Goal: Transaction & Acquisition: Purchase product/service

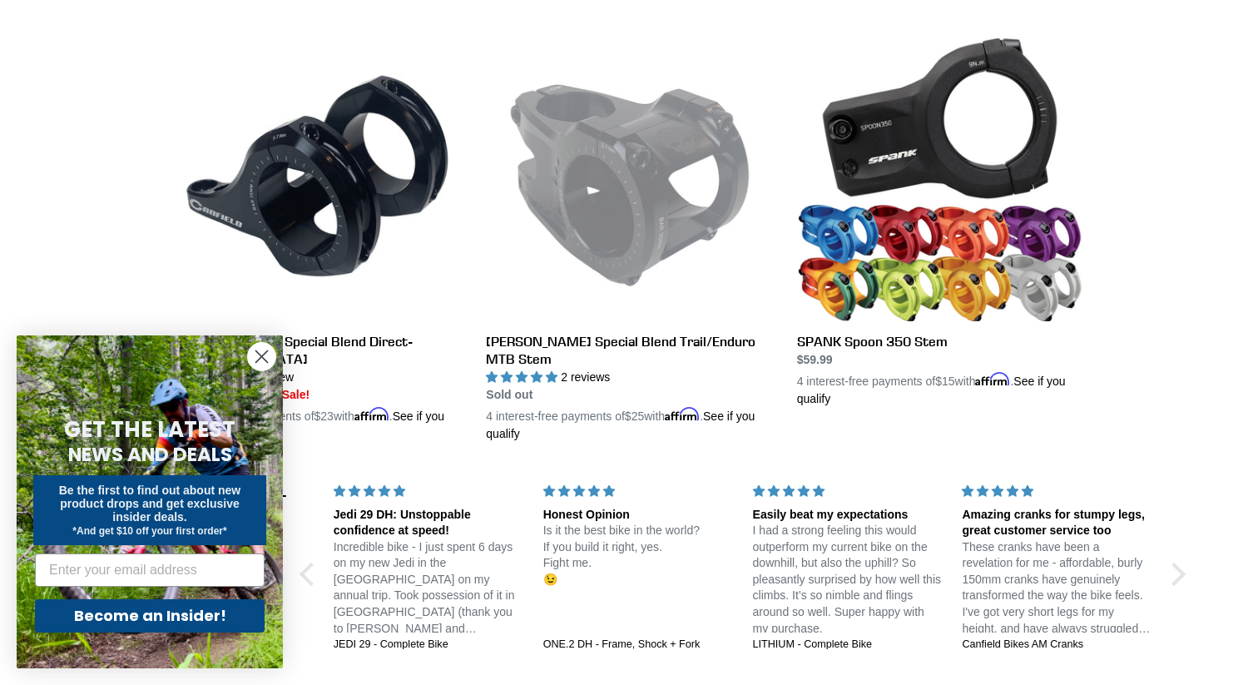
click at [261, 362] on circle "Close dialog" at bounding box center [261, 356] width 27 height 27
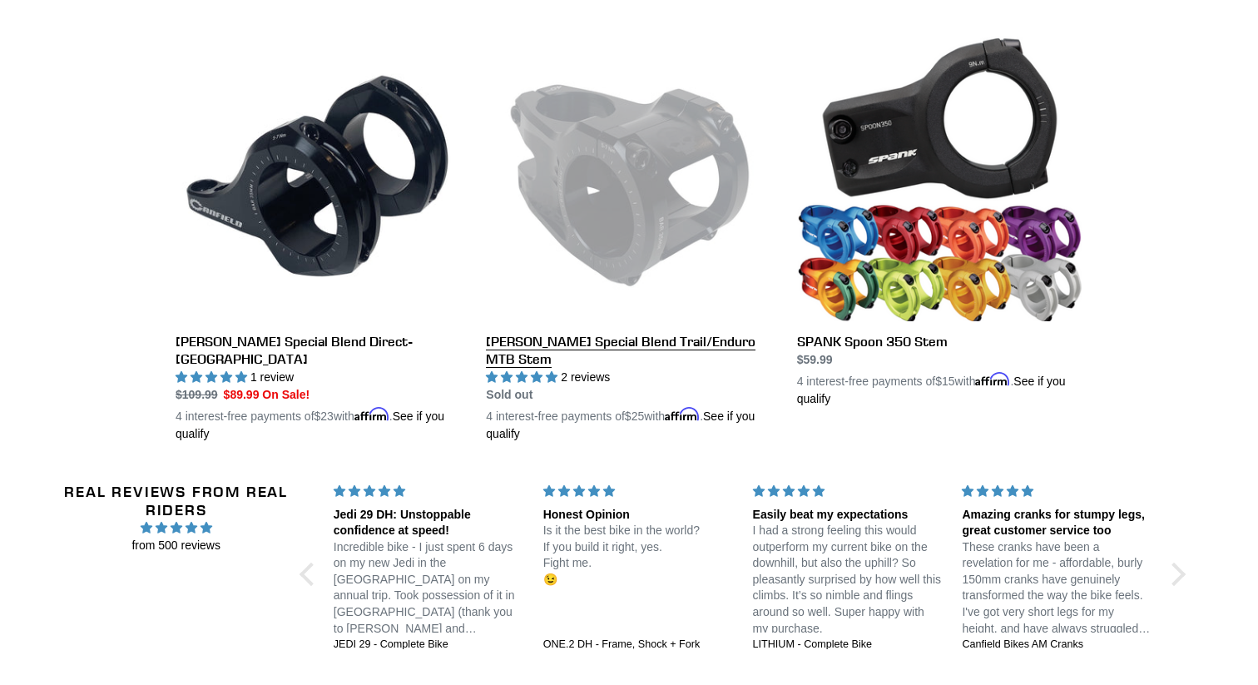
click at [609, 201] on link "[PERSON_NAME] Special Blend Trail/Enduro MTB Stem" at bounding box center [628, 239] width 285 height 407
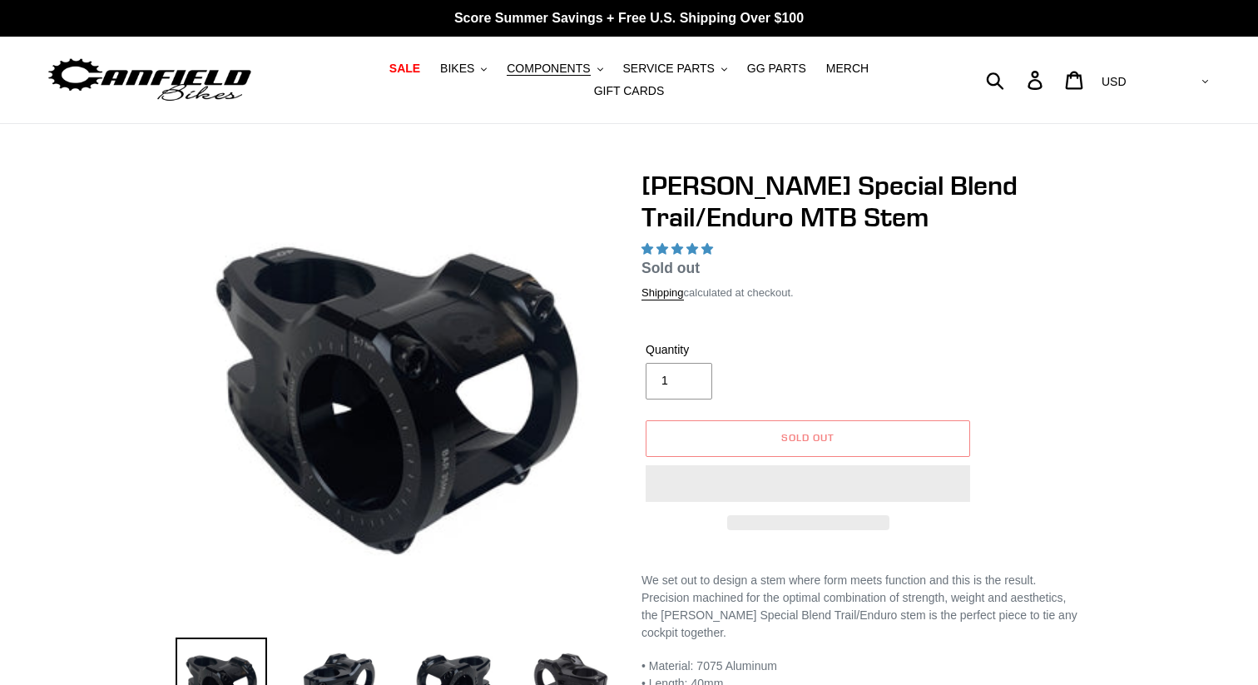
select select "highest-rating"
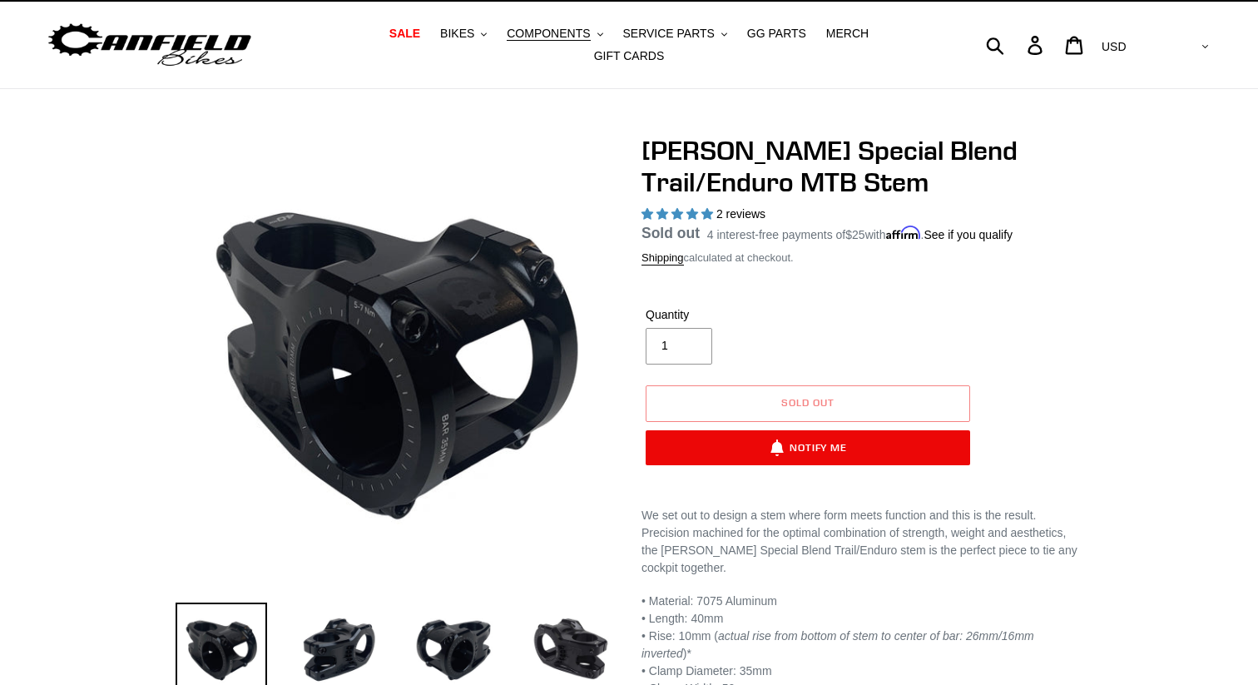
scroll to position [53, 0]
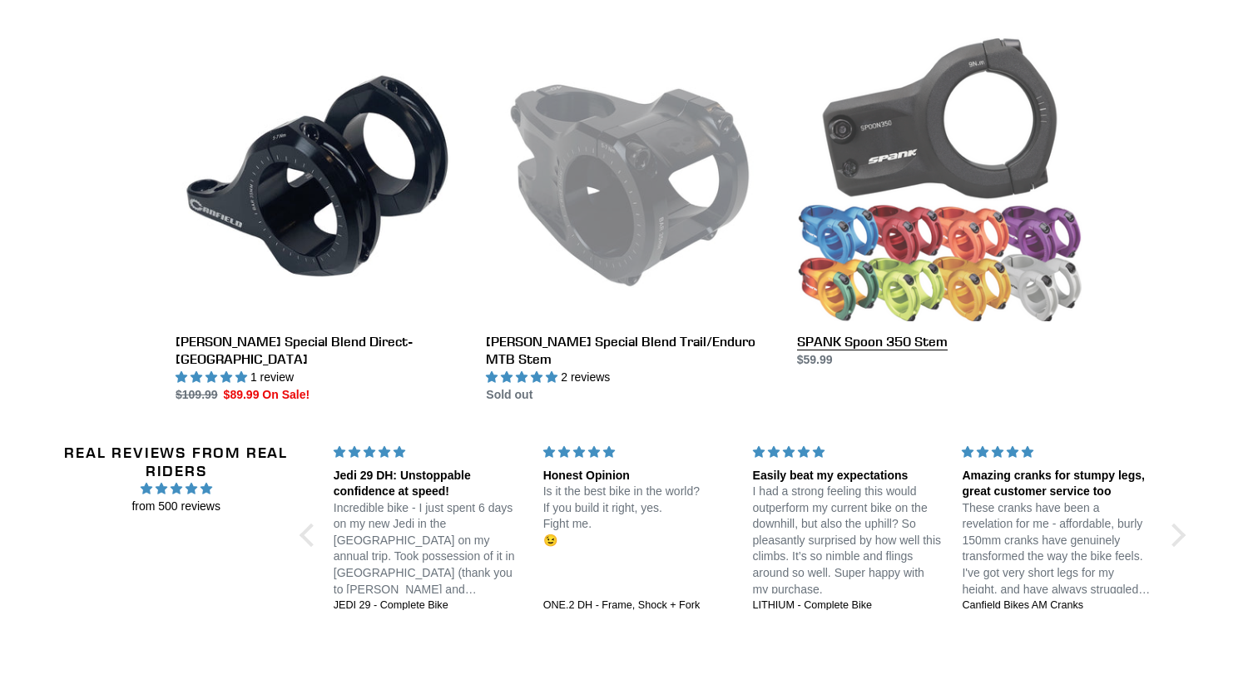
scroll to position [460, 0]
click at [885, 220] on link "SPANK Spoon 350 Stem" at bounding box center [939, 202] width 285 height 333
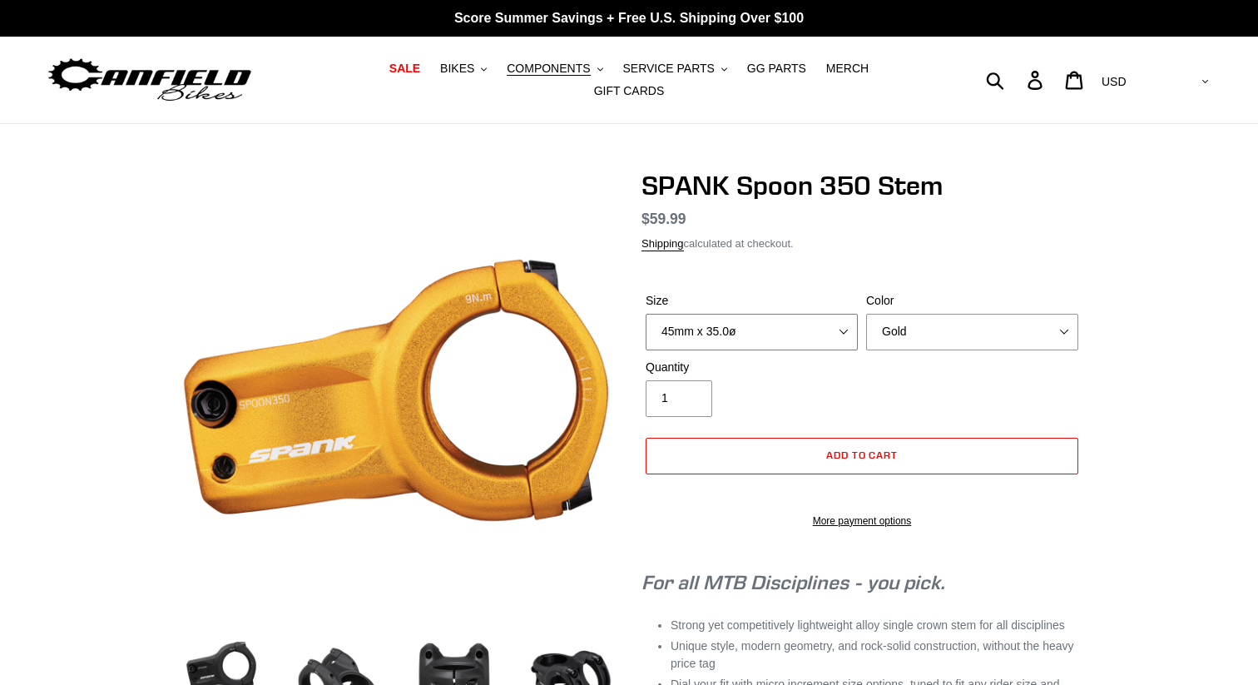
click at [804, 322] on select "35mm x 35.0ø 45mm x 35.0ø" at bounding box center [752, 332] width 212 height 37
